Goal: Task Accomplishment & Management: Use online tool/utility

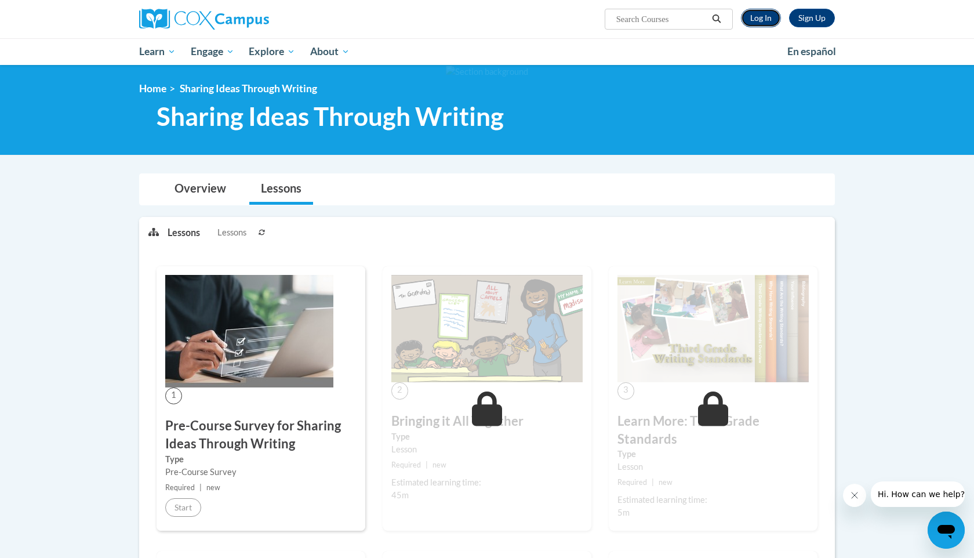
click at [760, 24] on link "Log In" at bounding box center [761, 18] width 40 height 19
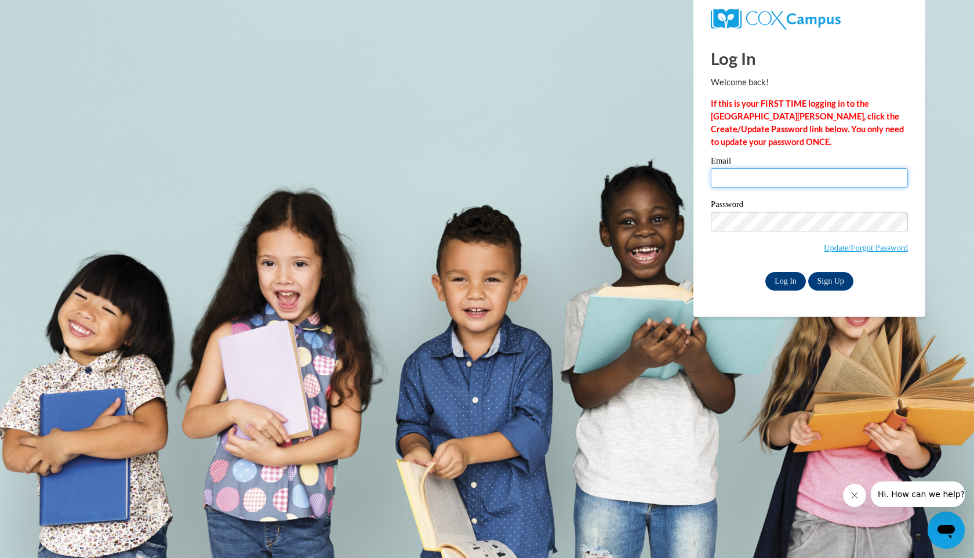
type input "mgsullivan2@crimson.ua.edu"
click at [791, 280] on input "Log In" at bounding box center [785, 281] width 41 height 19
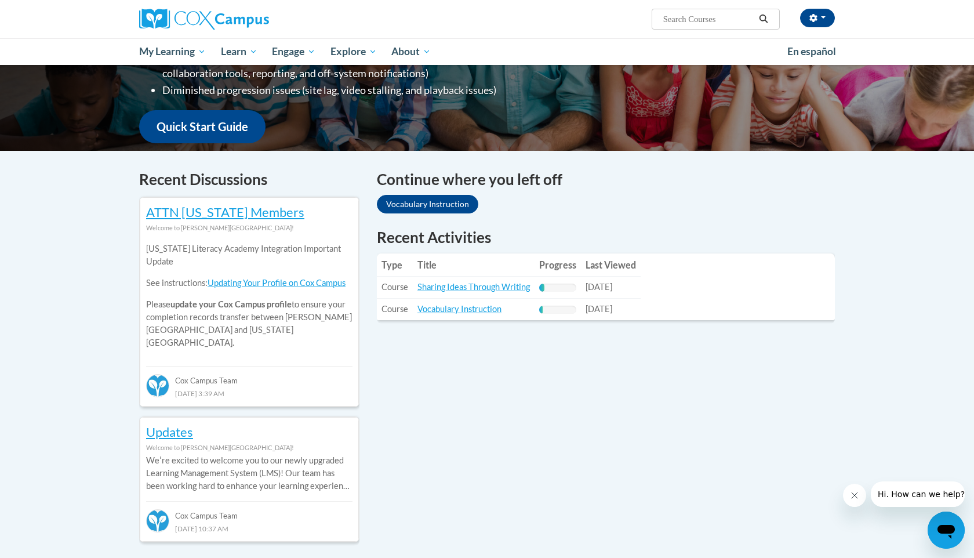
scroll to position [267, 0]
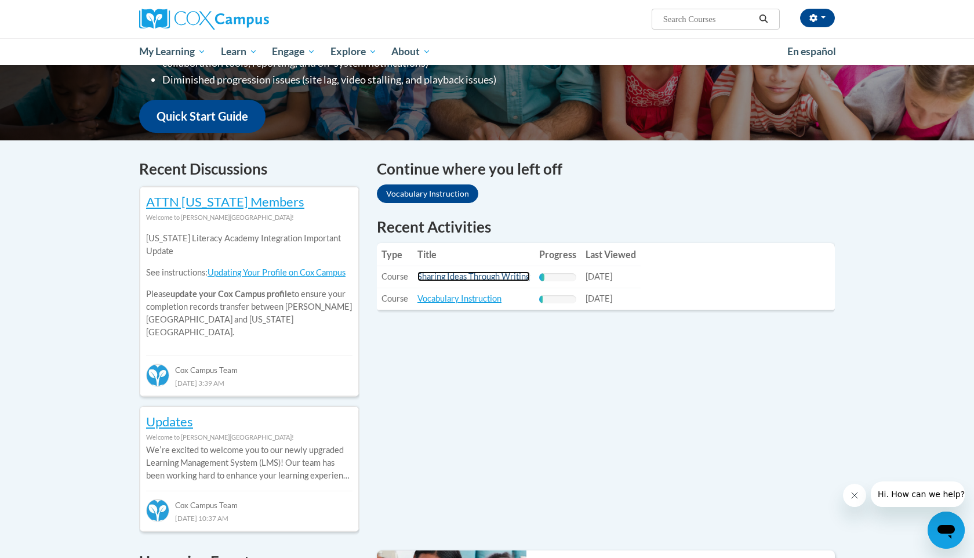
click at [503, 276] on link "Sharing Ideas Through Writing" at bounding box center [473, 276] width 112 height 10
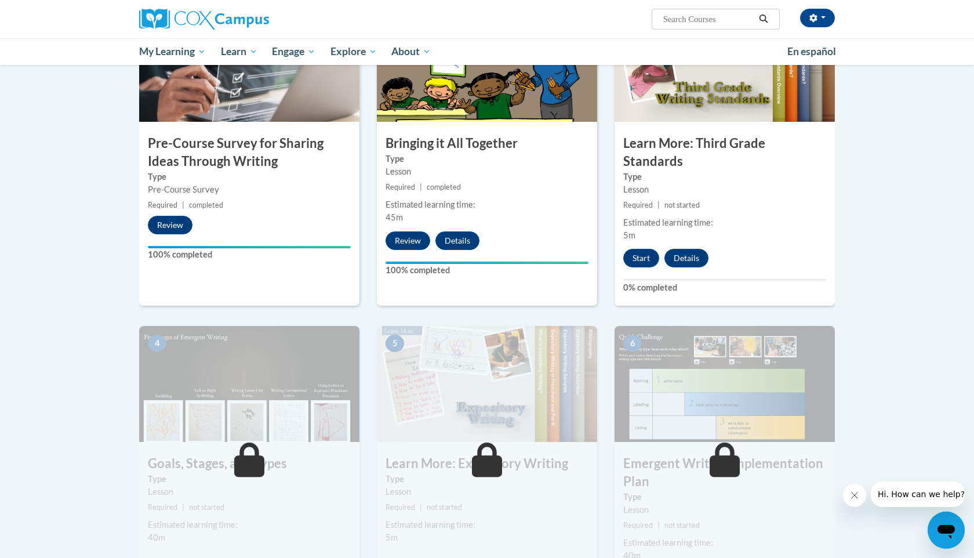
scroll to position [294, 0]
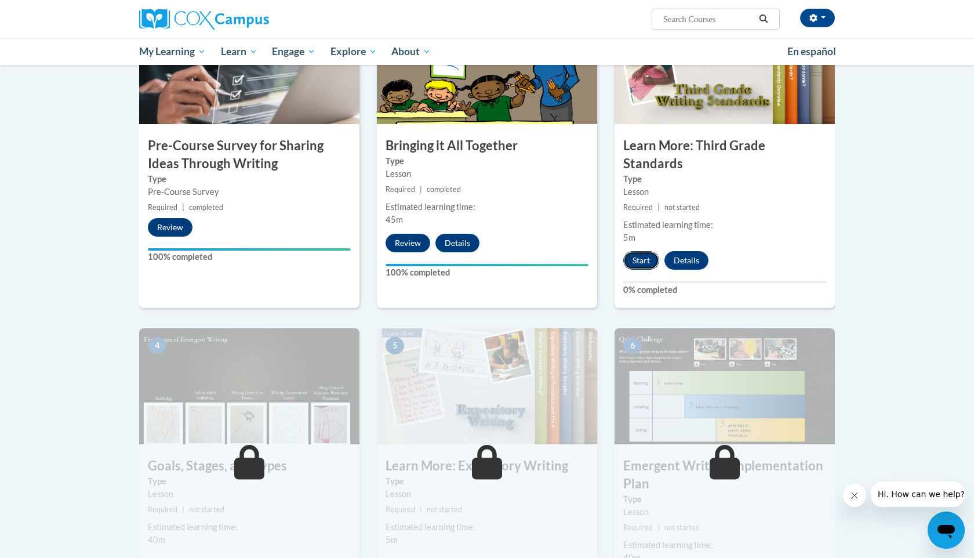
click at [649, 251] on button "Start" at bounding box center [641, 260] width 36 height 19
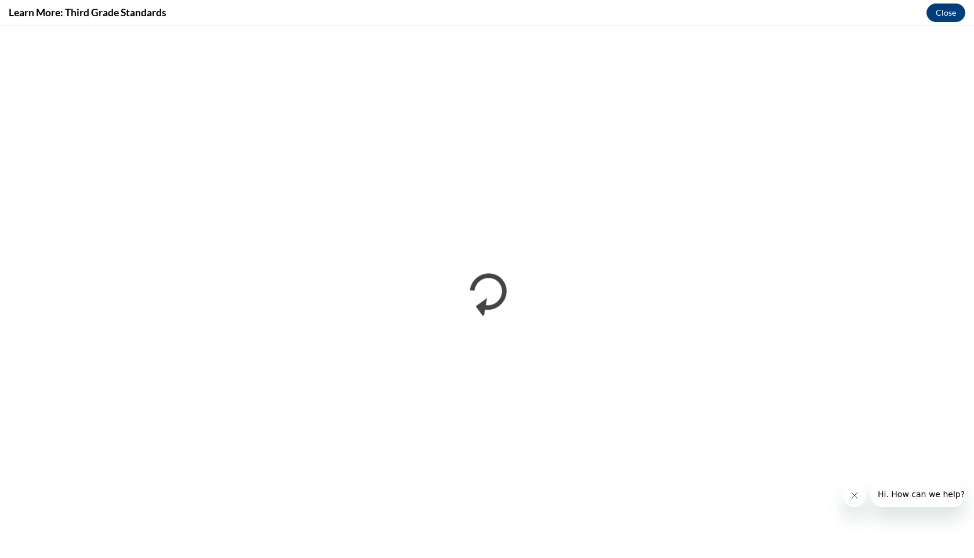
scroll to position [0, 0]
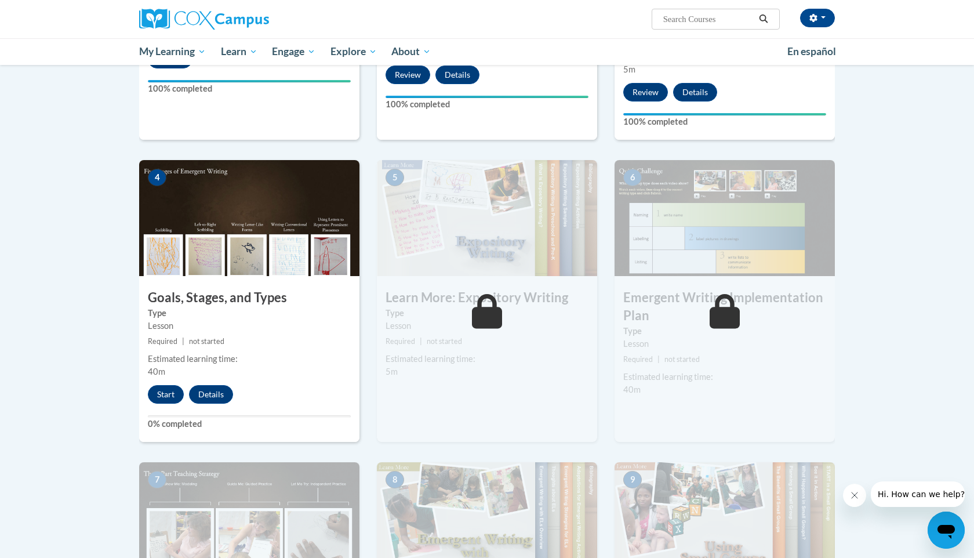
scroll to position [464, 0]
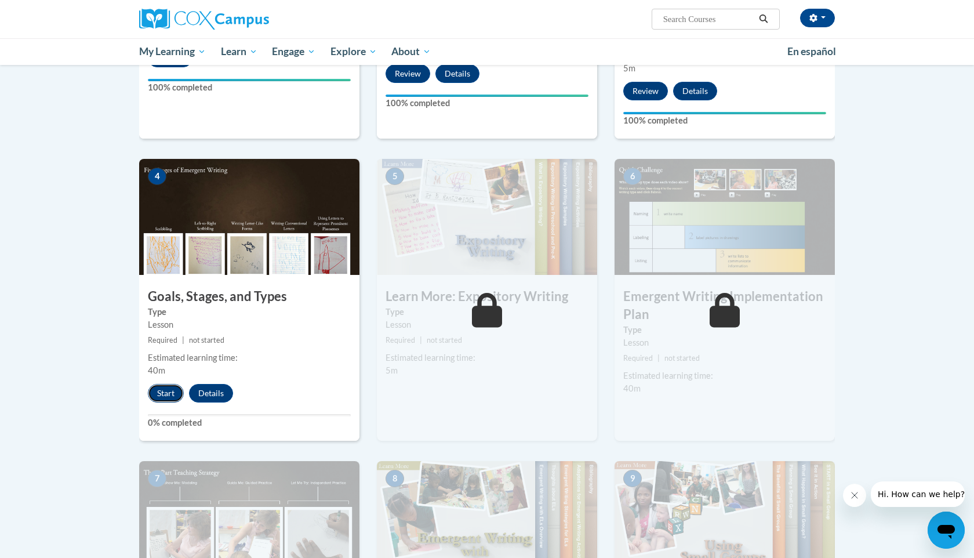
click at [163, 384] on button "Start" at bounding box center [166, 393] width 36 height 19
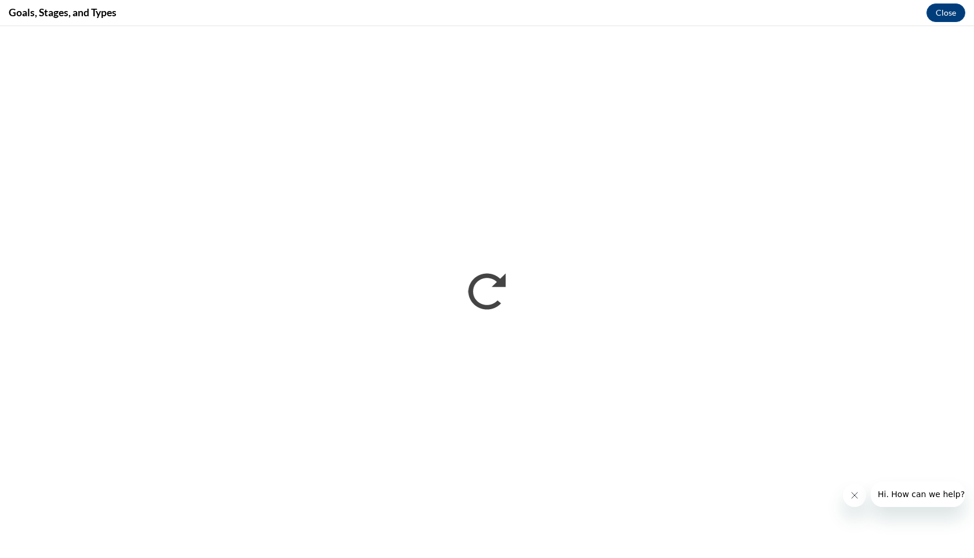
scroll to position [0, 0]
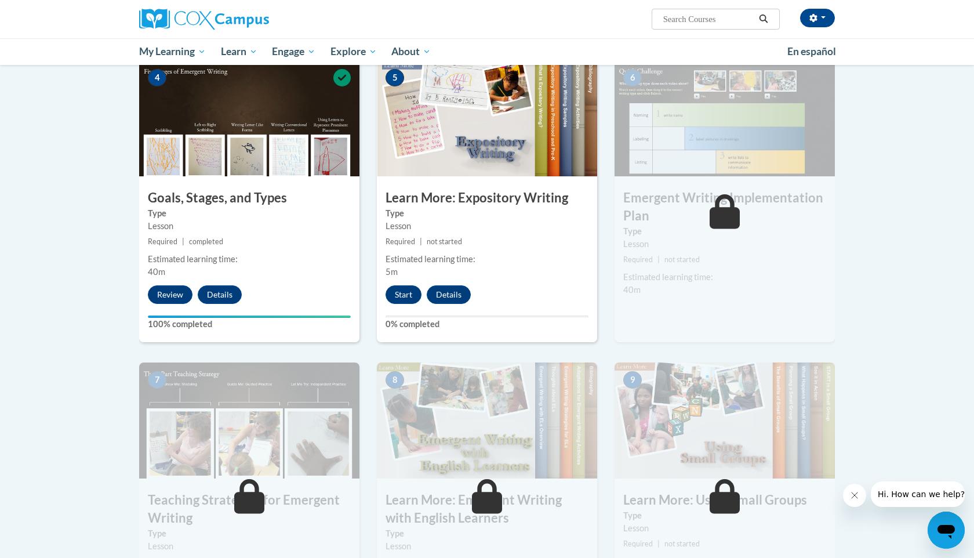
scroll to position [560, 0]
